Goal: Transaction & Acquisition: Purchase product/service

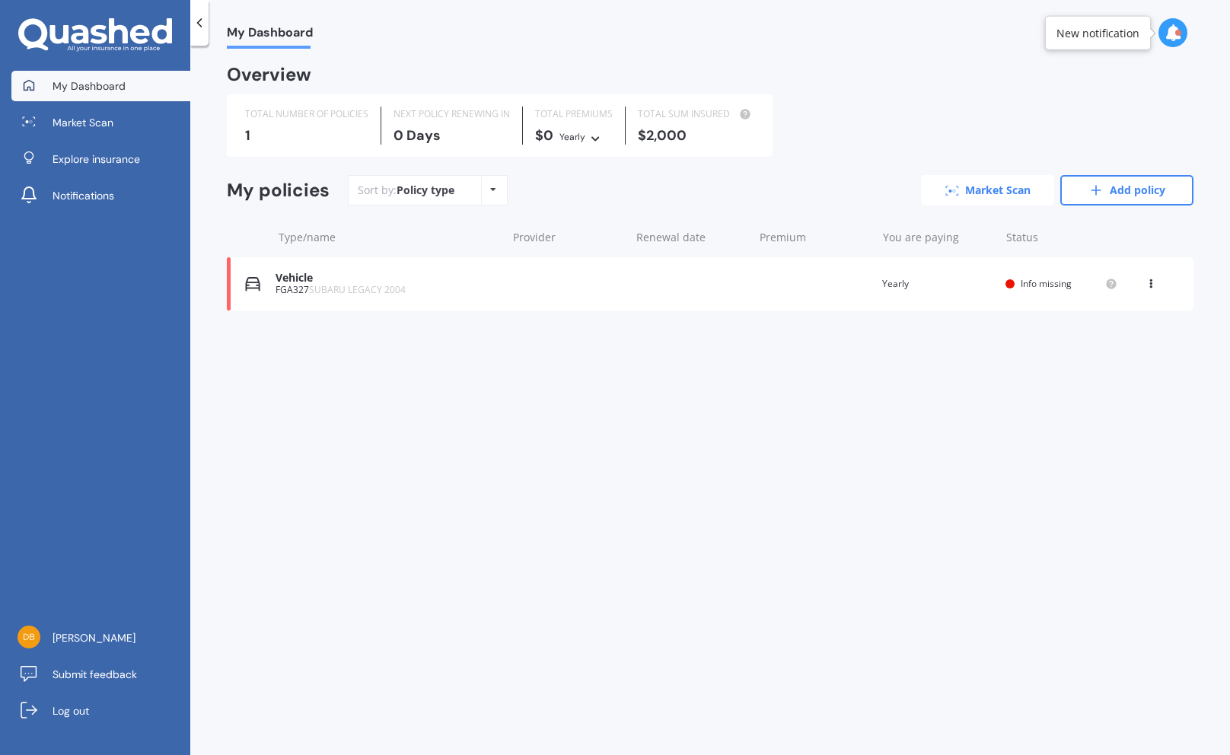
click at [968, 196] on link "Market Scan" at bounding box center [987, 190] width 133 height 30
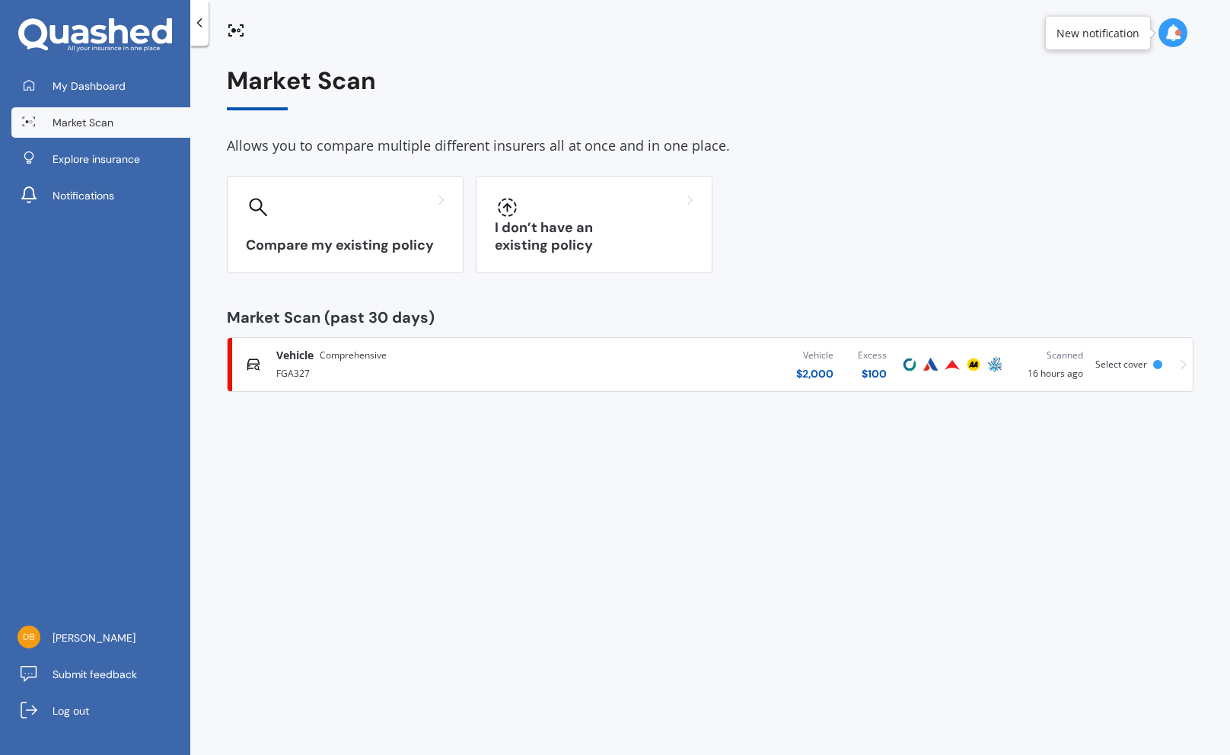
click at [347, 364] on div "FGA327" at bounding box center [424, 372] width 296 height 18
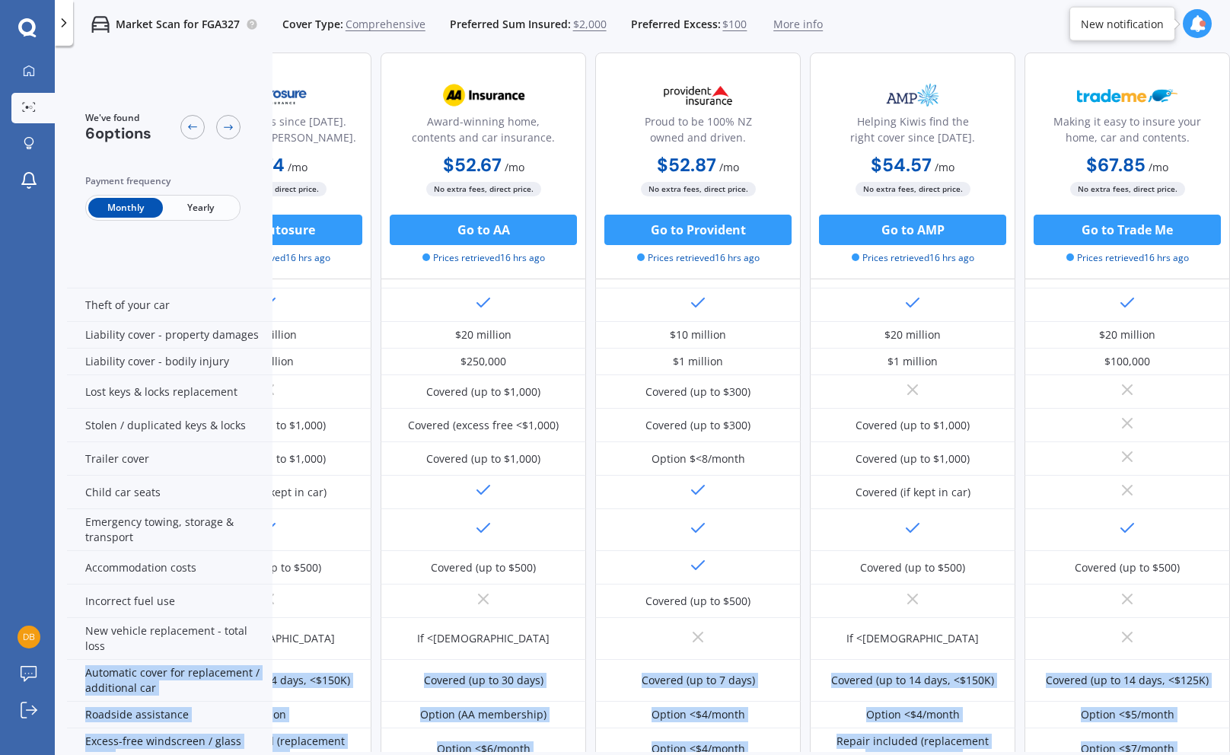
scroll to position [145, 329]
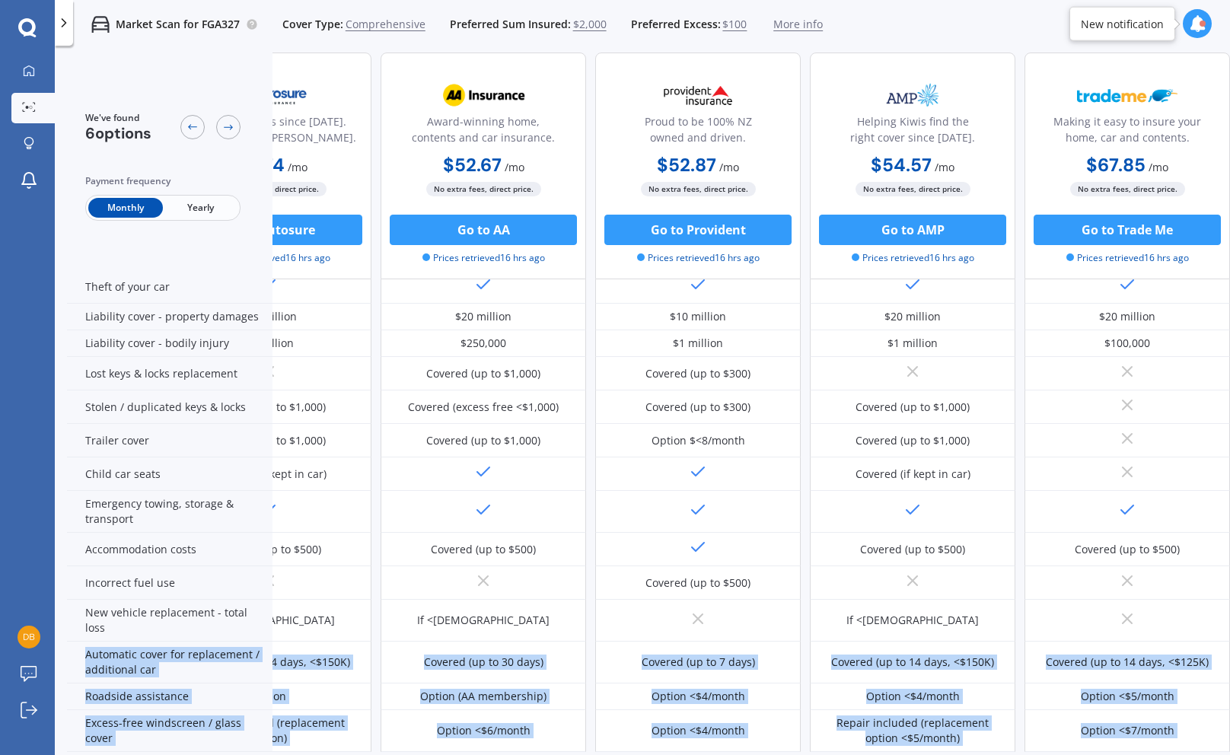
drag, startPoint x: 1132, startPoint y: 754, endPoint x: 1236, endPoint y: 735, distance: 105.9
click at [1229, 735] on html "My Dashboard Market Scan Explore insurance Notifications [PERSON_NAME] Submit f…" at bounding box center [615, 377] width 1230 height 755
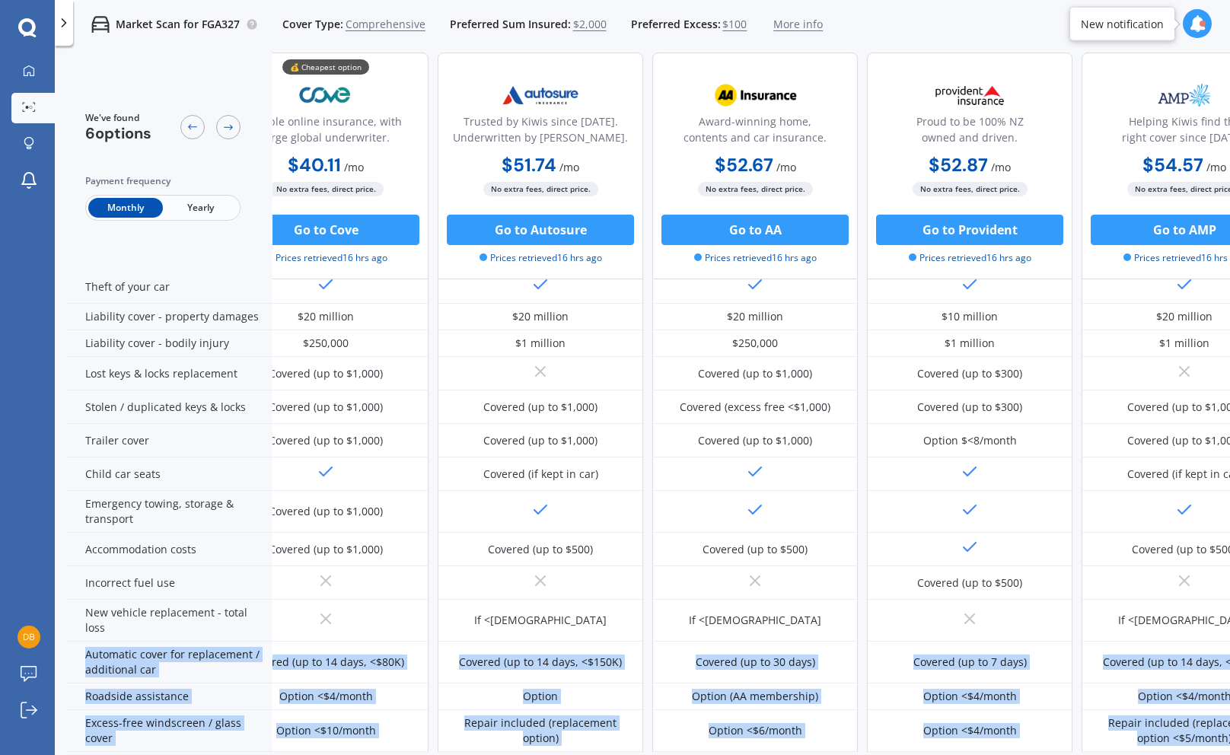
scroll to position [145, 0]
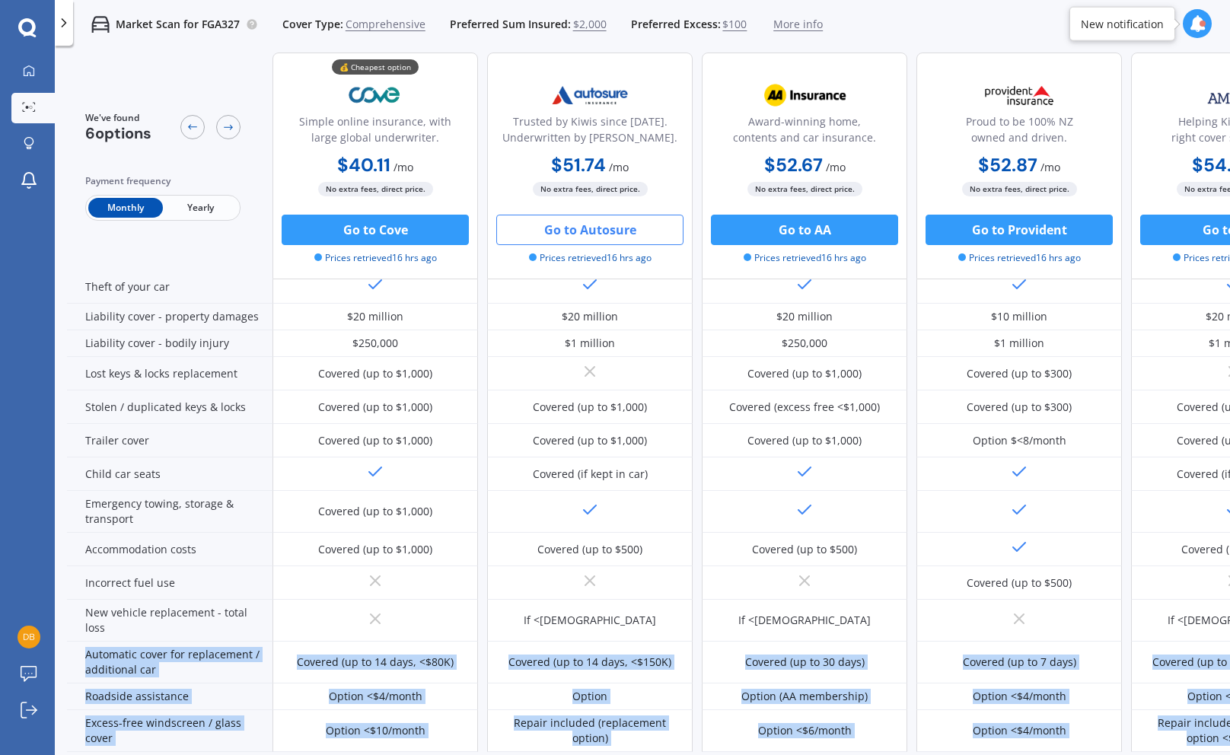
click at [594, 230] on button "Go to Autosure" at bounding box center [589, 230] width 187 height 30
